Goal: Contribute content: Add original content to the website for others to see

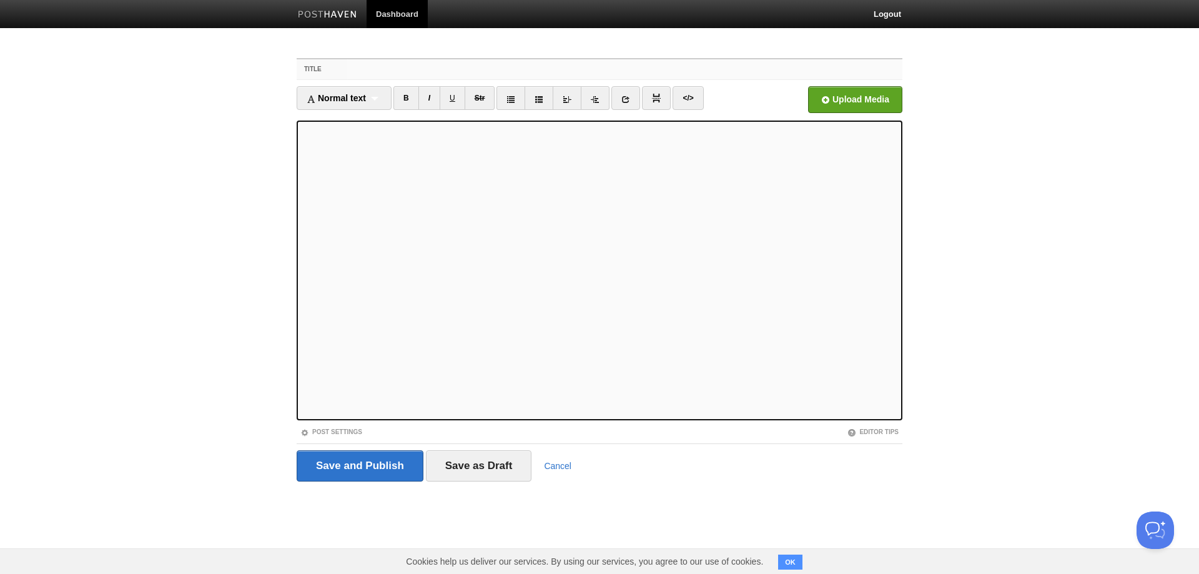
click at [504, 67] on input "Title" at bounding box center [624, 69] width 555 height 20
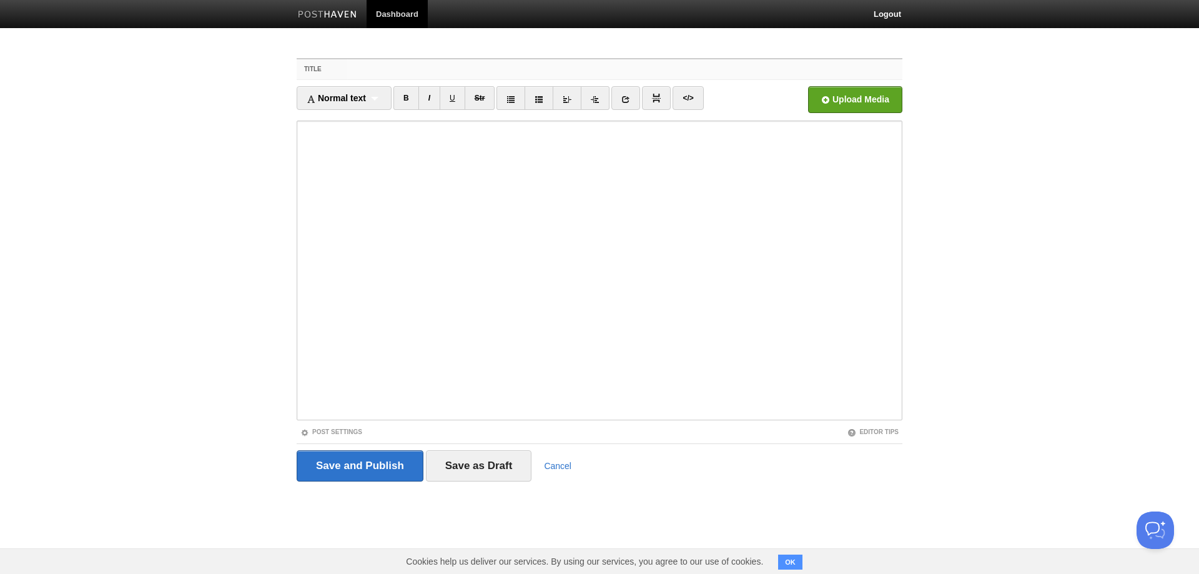
click at [504, 67] on input "Title" at bounding box center [624, 69] width 555 height 20
paste input "The Salaf Spoke Few Words During Times of Fitan Explained by [PERSON_NAME]"
type input "The Salaf Spoke Few Words During Times of Fitan Explained by [PERSON_NAME]"
click at [830, 104] on input "file" at bounding box center [478, 103] width 945 height 64
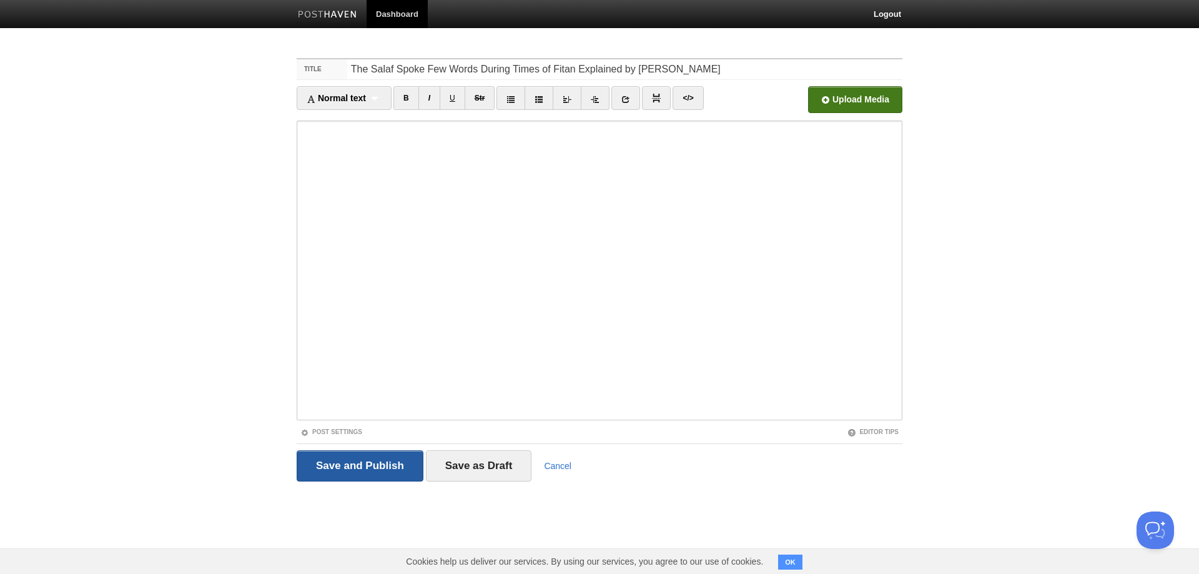
click at [374, 461] on input "Save and Publish" at bounding box center [360, 465] width 127 height 31
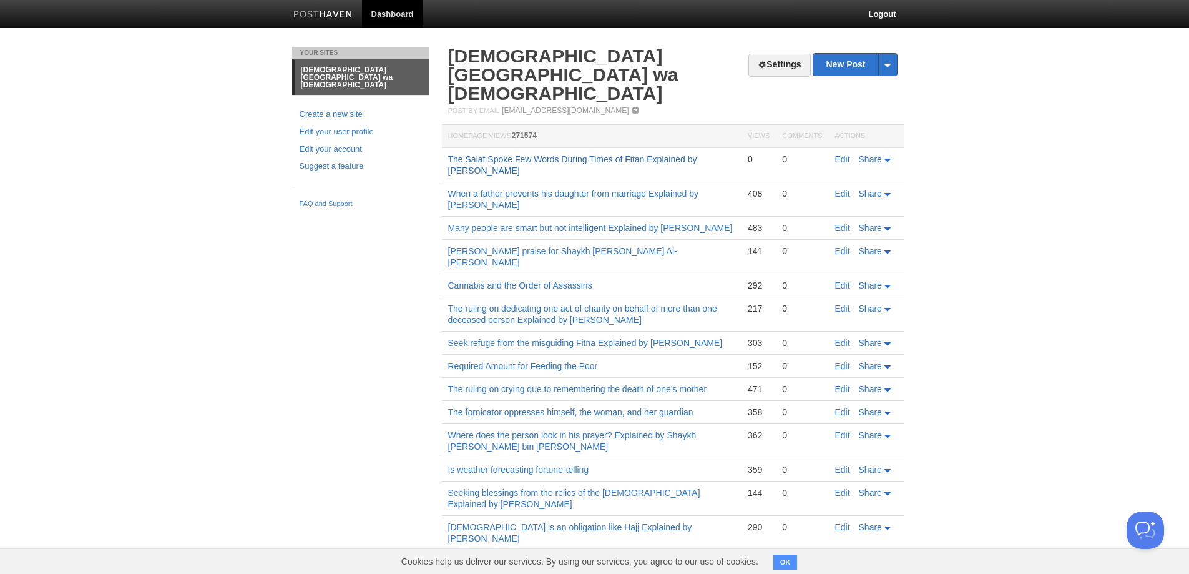
click at [667, 154] on link "The Salaf Spoke Few Words During Times of Fitan Explained by [PERSON_NAME]" at bounding box center [572, 164] width 249 height 21
drag, startPoint x: 434, startPoint y: 121, endPoint x: 529, endPoint y: 124, distance: 94.3
click at [529, 124] on div "Your Sites [DEMOGRAPHIC_DATA][GEOGRAPHIC_DATA] wa [DEMOGRAPHIC_DATA] Create a n…" at bounding box center [595, 424] width 624 height 755
click at [1043, 123] on body "Dashboard Logout Post created × Your Sites [DEMOGRAPHIC_DATA][GEOGRAPHIC_DATA][…" at bounding box center [594, 401] width 1189 height 802
